Goal: Transaction & Acquisition: Purchase product/service

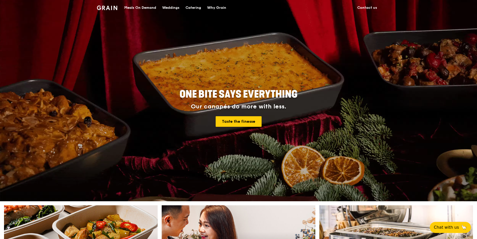
click at [151, 7] on div "Meals On Demand" at bounding box center [140, 7] width 32 height 15
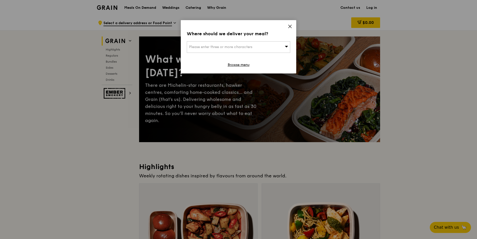
click at [222, 44] on div "Please enter three or more characters" at bounding box center [238, 47] width 103 height 12
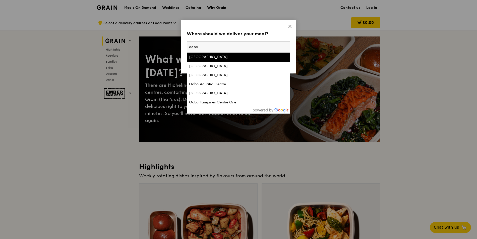
type input "ocbc"
click at [219, 55] on div "[GEOGRAPHIC_DATA]" at bounding box center [226, 56] width 74 height 5
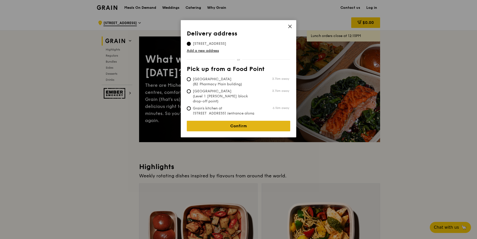
click at [243, 125] on link "Confirm" at bounding box center [238, 126] width 103 height 11
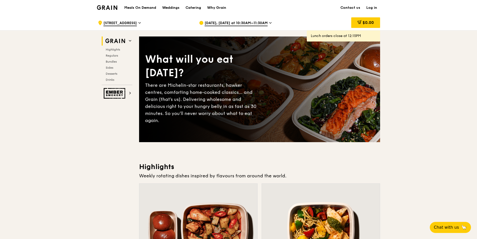
click at [245, 25] on span "[DATE], [DATE] at 10:30AM–11:30AM" at bounding box center [236, 24] width 63 height 6
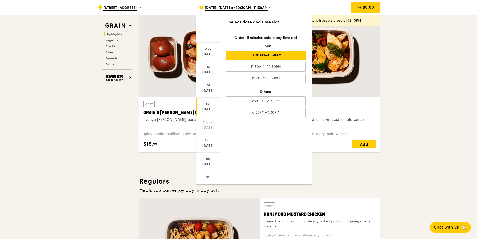
scroll to position [181, 0]
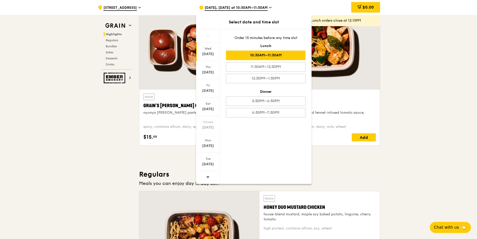
click at [207, 171] on span at bounding box center [208, 177] width 4 height 12
click at [207, 176] on icon at bounding box center [208, 177] width 4 height 4
click at [207, 177] on icon at bounding box center [208, 177] width 4 height 4
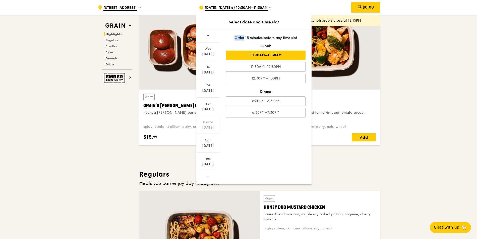
click at [207, 178] on icon at bounding box center [208, 177] width 4 height 4
click at [231, 171] on div "[DATE] [DATE] [DATE] [DATE] Closed [DATE] [DATE] [DATE] Order 15 minutes before…" at bounding box center [254, 106] width 116 height 154
click at [209, 179] on span at bounding box center [208, 177] width 4 height 12
click at [208, 178] on icon at bounding box center [208, 177] width 4 height 4
click at [207, 177] on icon at bounding box center [208, 177] width 4 height 4
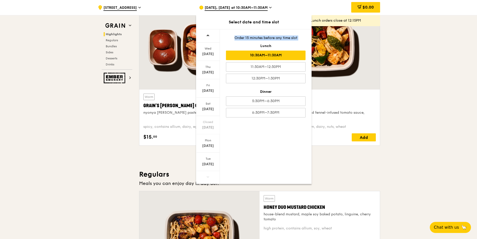
click at [207, 177] on icon at bounding box center [207, 177] width 3 height 2
click at [207, 176] on icon at bounding box center [208, 177] width 4 height 4
click at [206, 176] on div at bounding box center [208, 177] width 24 height 13
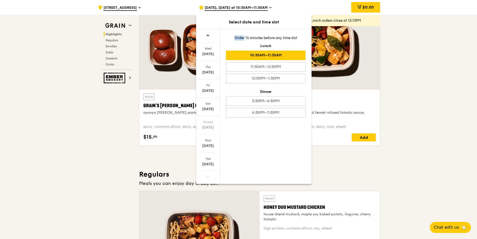
click at [206, 176] on div at bounding box center [208, 177] width 24 height 13
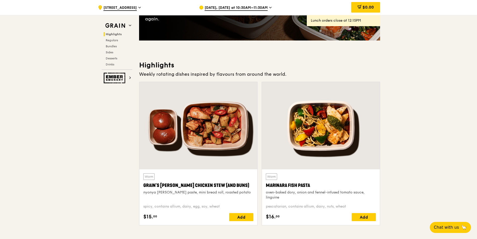
scroll to position [90, 0]
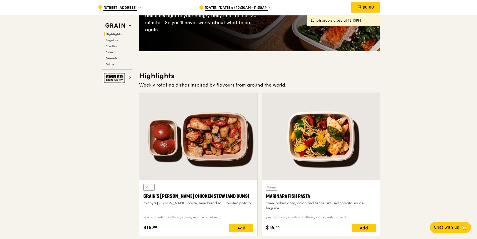
click at [225, 9] on span "[DATE], [DATE] at 10:30AM–11:30AM" at bounding box center [236, 8] width 63 height 6
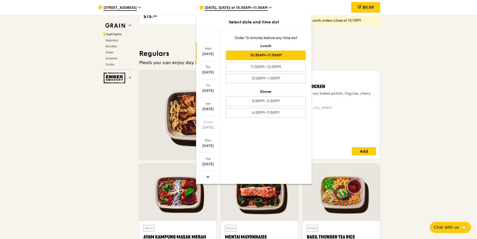
scroll to position [296, 0]
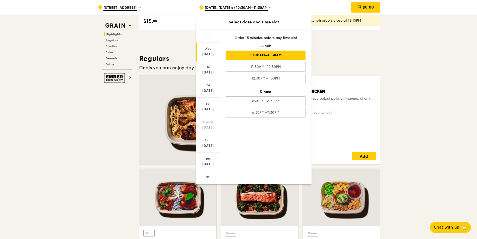
click at [208, 179] on span at bounding box center [208, 177] width 4 height 12
click at [207, 162] on div "[DATE]" at bounding box center [208, 163] width 22 height 5
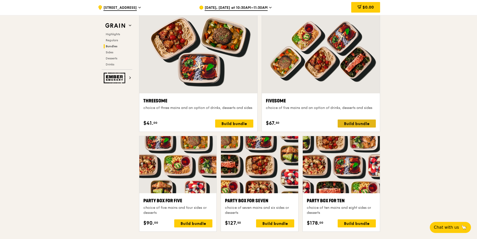
scroll to position [934, 0]
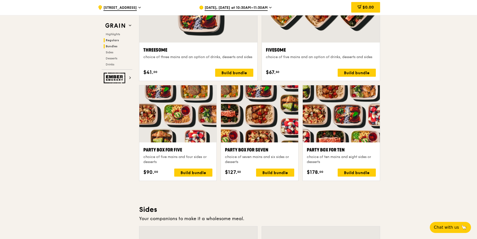
click at [111, 40] on span "Regulars" at bounding box center [112, 40] width 13 height 4
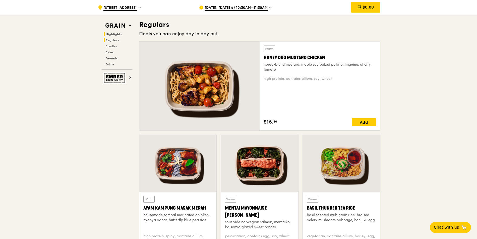
click at [113, 36] on h2 "Highlights" at bounding box center [118, 34] width 29 height 4
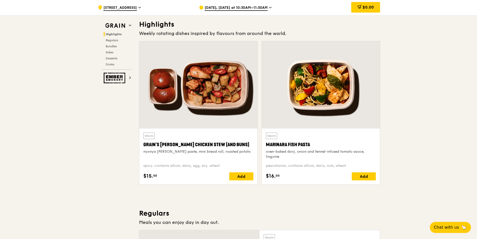
scroll to position [142, 0]
click at [118, 24] on img at bounding box center [115, 25] width 23 height 9
click at [117, 76] on img at bounding box center [115, 78] width 23 height 11
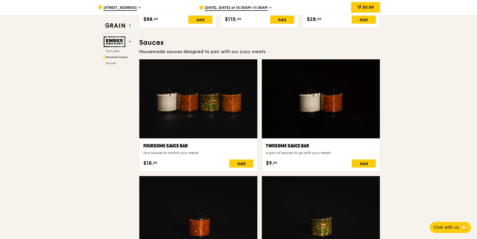
scroll to position [257, 0]
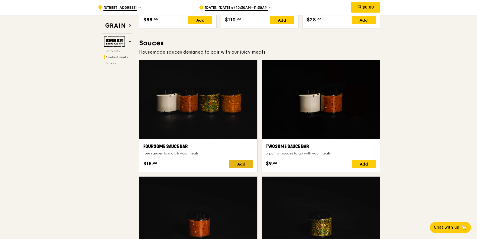
click at [237, 160] on div "Add" at bounding box center [241, 164] width 24 height 8
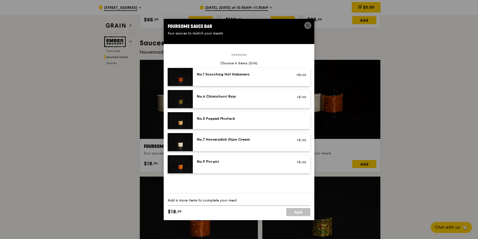
click at [205, 75] on div "No.1 Scorching Hot Habanero" at bounding box center [242, 74] width 90 height 5
click at [245, 97] on div "No.4 Chimichurri Rojo" at bounding box center [242, 96] width 90 height 5
click at [237, 143] on div "No.7 Horseradish Dijon Cream +$1.00" at bounding box center [251, 142] width 109 height 10
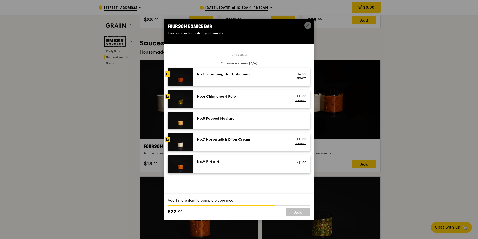
click at [231, 166] on div "No.9 Piri‑piri +$1.00" at bounding box center [251, 164] width 109 height 10
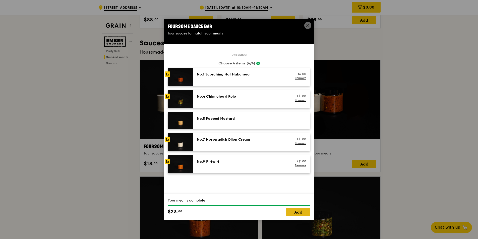
click at [299, 214] on link "Add" at bounding box center [298, 212] width 24 height 8
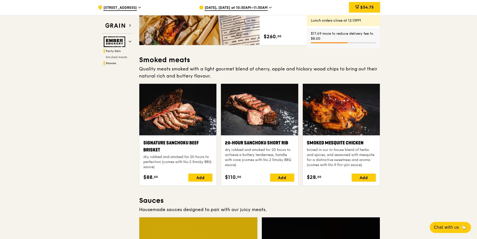
scroll to position [0, 0]
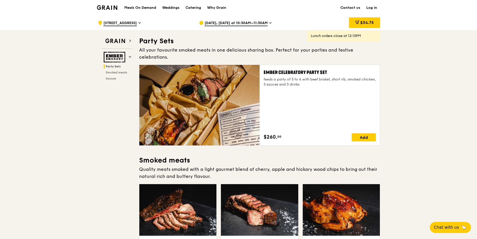
click at [111, 66] on span "Party Sets" at bounding box center [113, 67] width 15 height 4
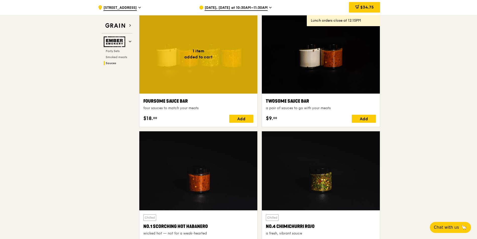
scroll to position [408, 0]
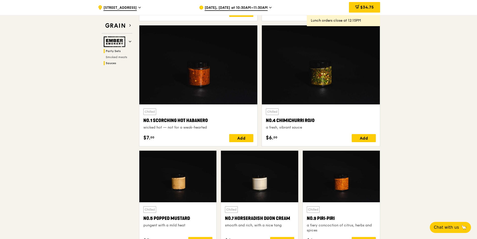
click at [111, 49] on span "Party Sets" at bounding box center [113, 51] width 15 height 4
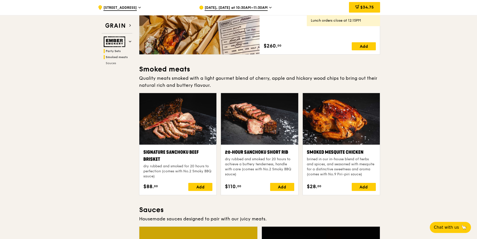
scroll to position [16, 0]
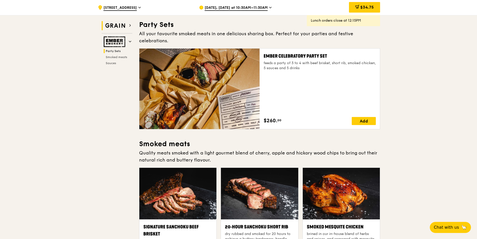
click at [115, 28] on img at bounding box center [115, 25] width 23 height 9
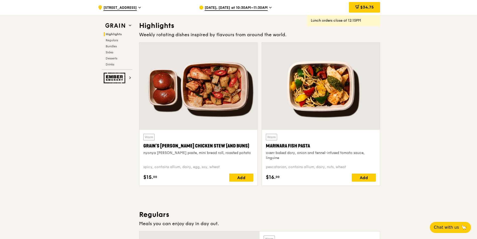
scroll to position [142, 0]
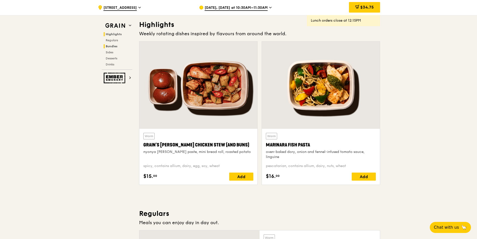
click at [109, 46] on span "Bundles" at bounding box center [112, 46] width 12 height 4
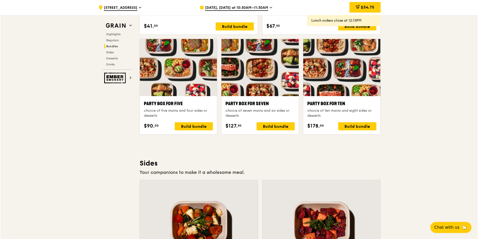
scroll to position [995, 0]
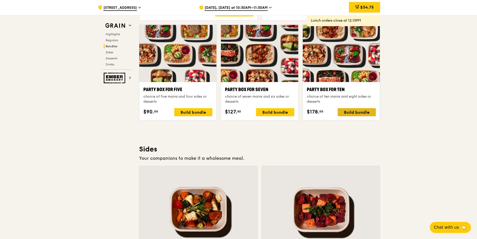
click at [342, 110] on div "Build bundle" at bounding box center [357, 112] width 38 height 8
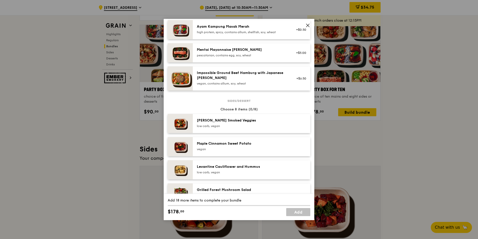
scroll to position [181, 0]
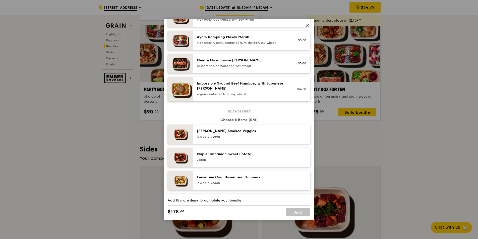
click at [252, 93] on div "vegan, contains allium, soy, wheat" at bounding box center [242, 94] width 90 height 4
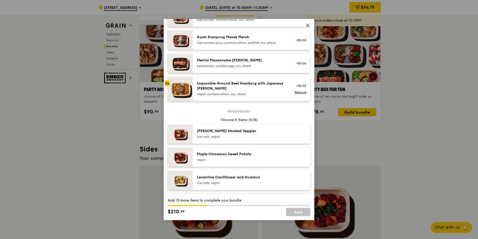
click at [252, 93] on div "vegan, contains allium, soy, wheat" at bounding box center [242, 94] width 90 height 4
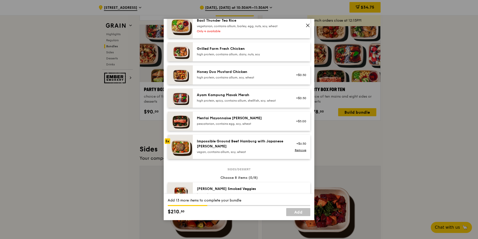
scroll to position [121, 0]
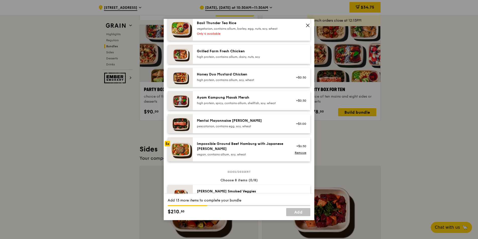
click at [238, 144] on div "Impossible Ground Beef Hamburg with Japanese [PERSON_NAME]" at bounding box center [242, 146] width 90 height 10
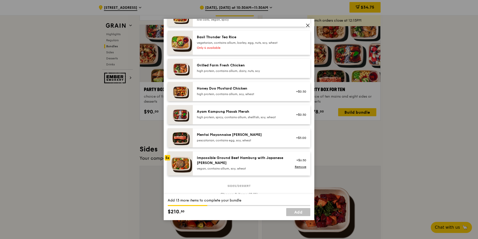
scroll to position [181, 0]
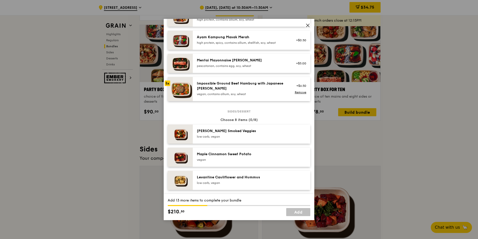
click at [231, 66] on div "pescatarian, contains egg, soy, wheat" at bounding box center [242, 66] width 90 height 4
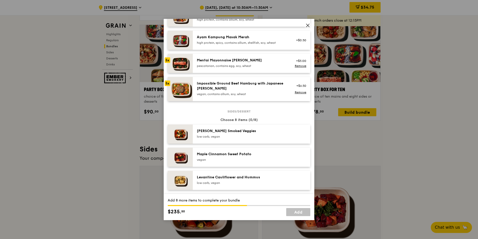
click at [231, 66] on div "pescatarian, contains egg, soy, wheat" at bounding box center [242, 66] width 90 height 4
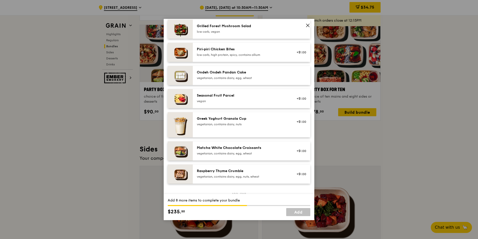
scroll to position [392, 0]
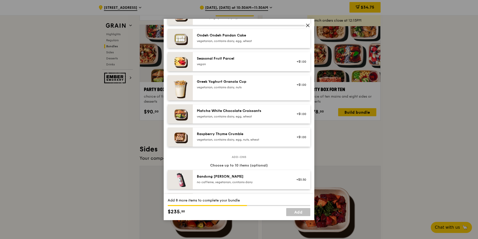
click at [231, 115] on div "vegetarian, contains dairy, egg, wheat" at bounding box center [242, 116] width 90 height 4
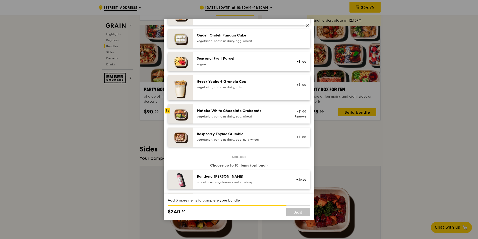
click at [231, 115] on div "vegetarian, contains dairy, egg, wheat" at bounding box center [242, 116] width 90 height 4
click at [231, 114] on div "Matcha White Chocolate Croissants vegetarian, contains dairy, egg, wheat" at bounding box center [242, 113] width 90 height 10
click at [239, 114] on div "Matcha White Chocolate Croissants vegetarian, contains dairy, egg, wheat" at bounding box center [242, 113] width 90 height 10
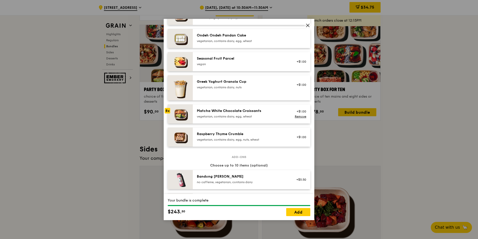
click at [239, 114] on div "Matcha White Chocolate Croissants vegetarian, contains dairy, egg, wheat" at bounding box center [242, 113] width 90 height 10
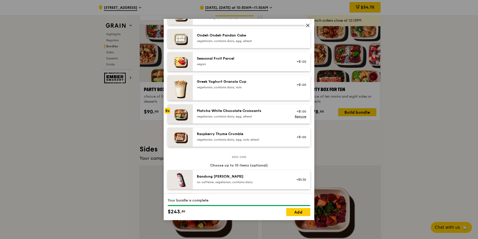
click at [228, 114] on div "Matcha White Chocolate Croissants vegetarian, contains dairy, egg, wheat" at bounding box center [242, 113] width 90 height 10
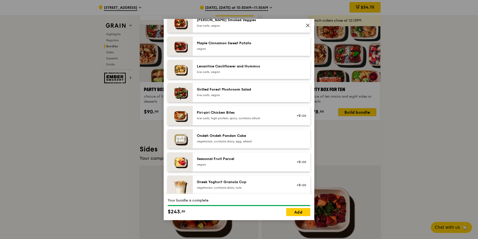
scroll to position [362, 0]
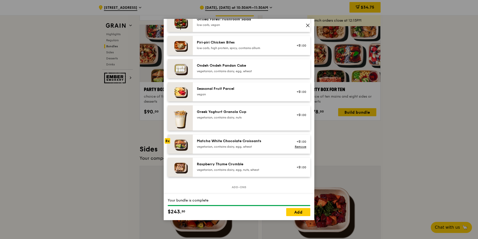
click at [221, 113] on div "Greek Yoghurt Granola Cup" at bounding box center [242, 111] width 90 height 5
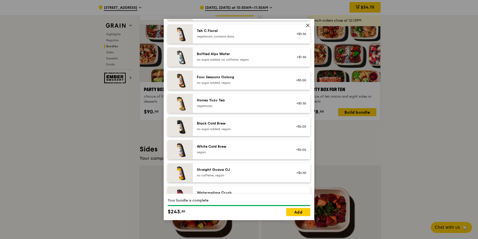
scroll to position [576, 0]
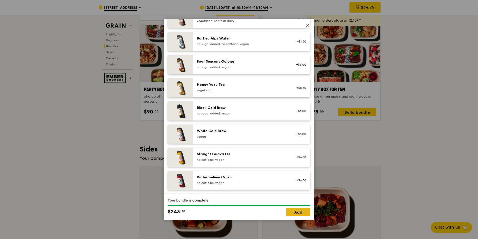
click at [292, 211] on link "Add" at bounding box center [298, 212] width 24 height 8
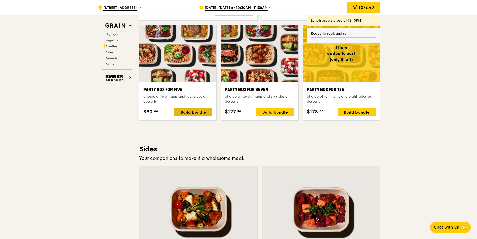
click at [187, 111] on div "Build bundle" at bounding box center [193, 112] width 38 height 8
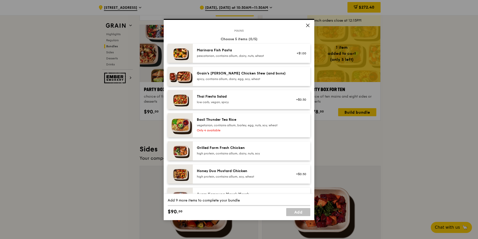
scroll to position [13, 0]
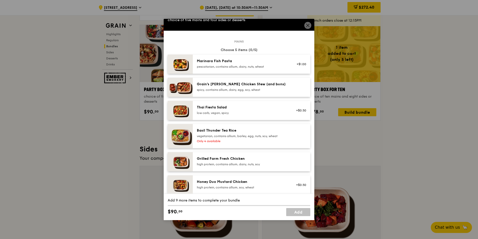
click at [238, 69] on div "Marinara Fish Pasta pescatarian, contains allium, dairy, nuts, wheat" at bounding box center [242, 64] width 96 height 11
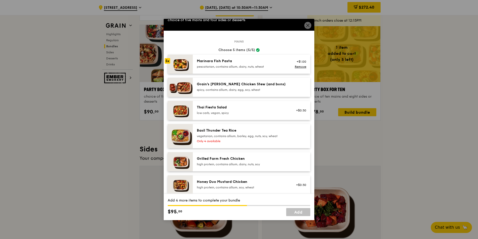
click at [238, 69] on div "Marinara Fish Pasta pescatarian, contains allium, dairy, nuts, wheat" at bounding box center [242, 64] width 96 height 11
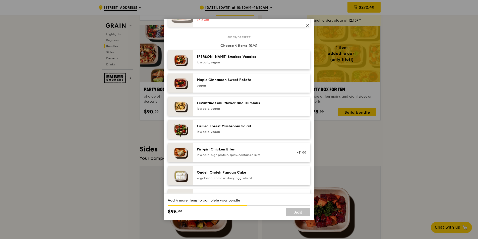
scroll to position [254, 0]
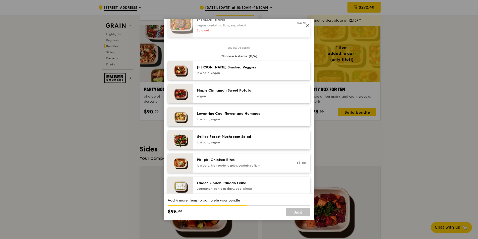
click at [238, 75] on div "[PERSON_NAME] Smoked Veggies low carb, vegan" at bounding box center [242, 70] width 96 height 11
click at [239, 139] on div "Grilled Forest Mushroom Salad" at bounding box center [242, 136] width 90 height 5
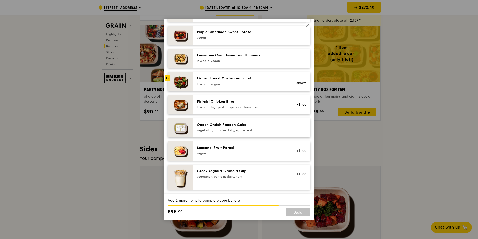
scroll to position [315, 0]
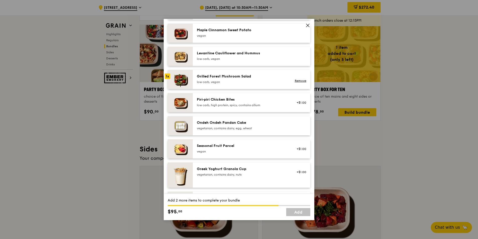
click at [245, 80] on div "low carb, vegan" at bounding box center [242, 82] width 90 height 4
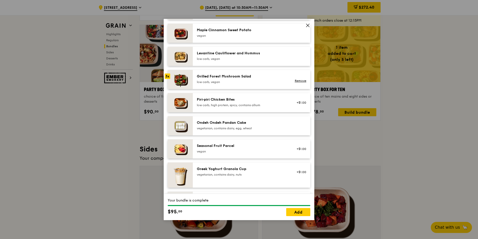
click at [245, 80] on div "low carb, vegan" at bounding box center [242, 82] width 90 height 4
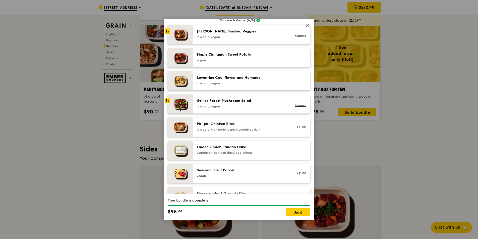
scroll to position [254, 0]
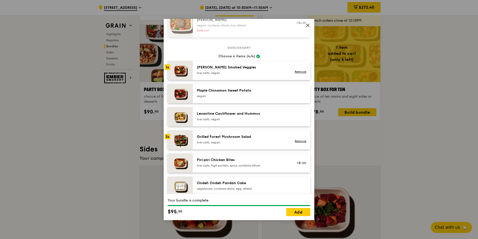
click at [195, 136] on div "Grilled Forest Mushroom Salad low carb, vegan" at bounding box center [242, 139] width 96 height 11
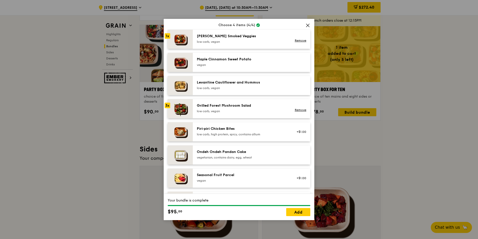
scroll to position [315, 0]
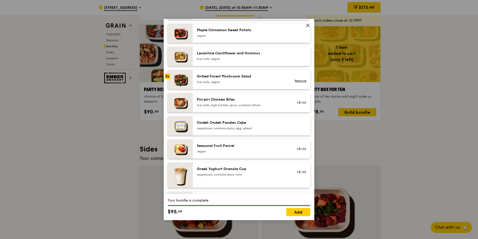
click at [294, 83] on div "Remove" at bounding box center [299, 79] width 19 height 11
click at [295, 81] on link "Remove" at bounding box center [301, 81] width 12 height 4
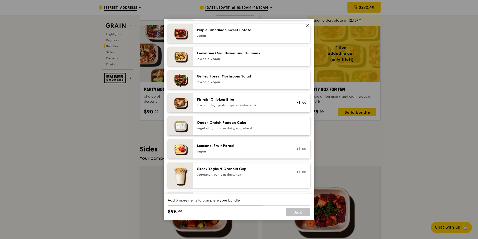
click at [245, 82] on div "low carb, vegan" at bounding box center [242, 82] width 90 height 4
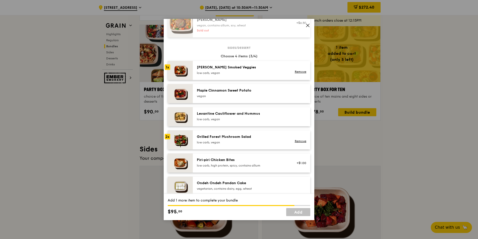
click at [228, 68] on div "[PERSON_NAME] Smoked Veggies" at bounding box center [242, 67] width 90 height 5
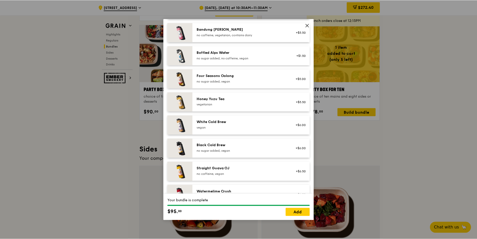
scroll to position [586, 0]
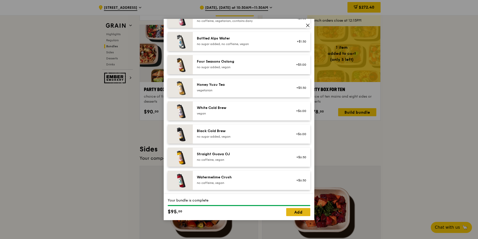
click at [295, 210] on link "Add" at bounding box center [298, 212] width 24 height 8
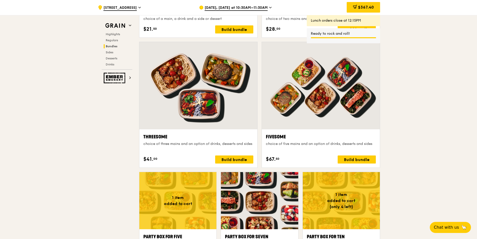
scroll to position [844, 0]
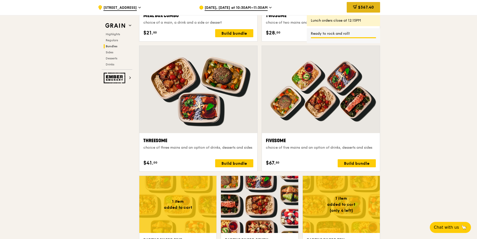
click at [360, 6] on span "$367.40" at bounding box center [366, 7] width 16 height 5
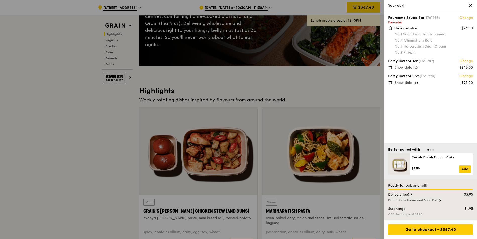
scroll to position [90, 0]
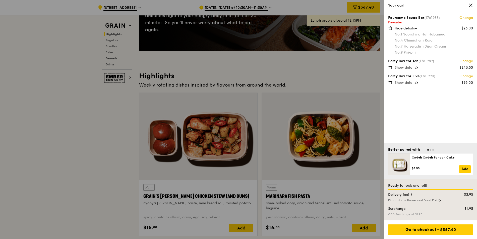
click at [318, 101] on div at bounding box center [238, 119] width 477 height 239
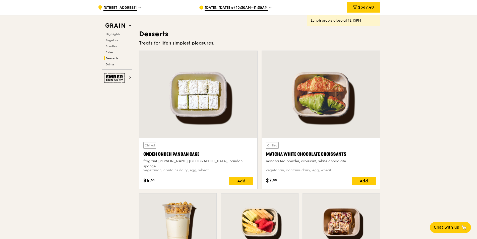
scroll to position [1477, 0]
